Goal: Check status: Check status

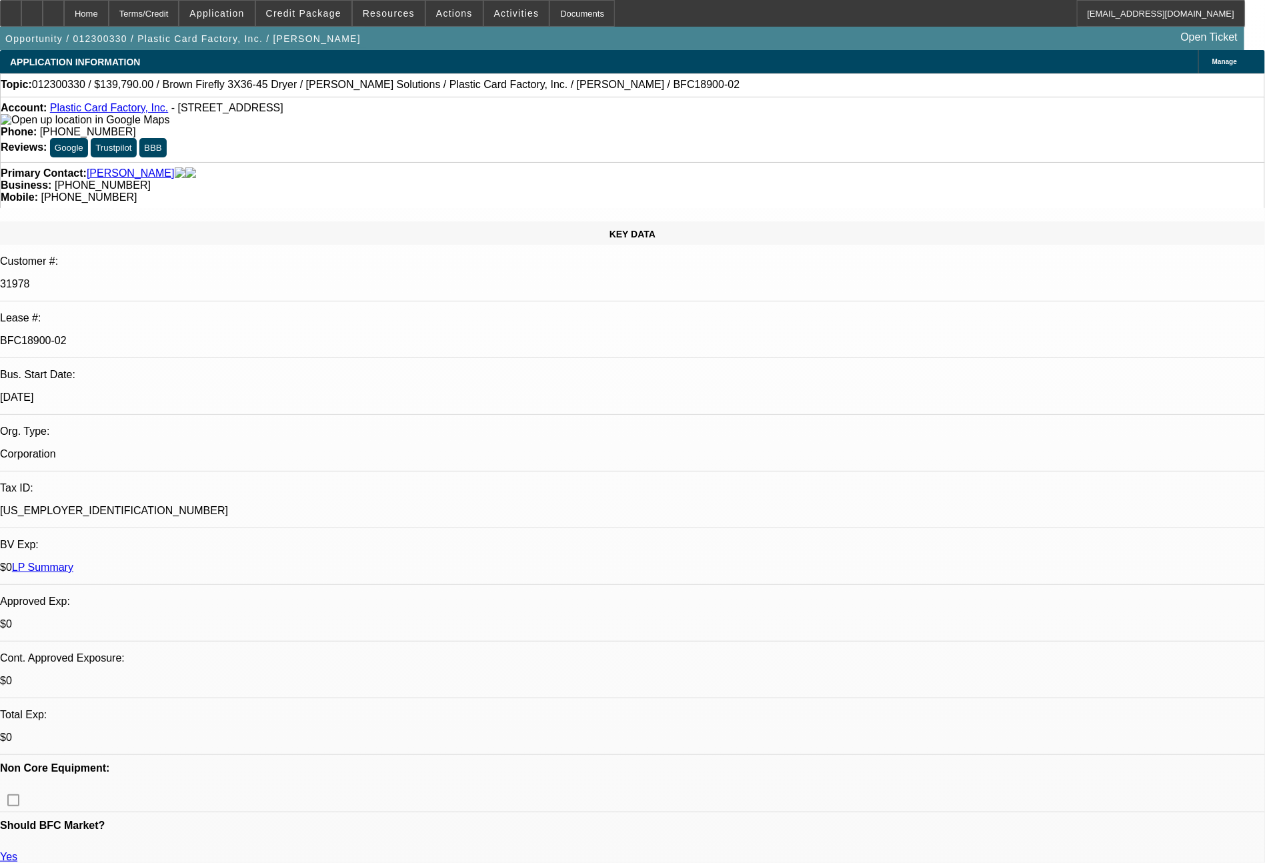
select select "0"
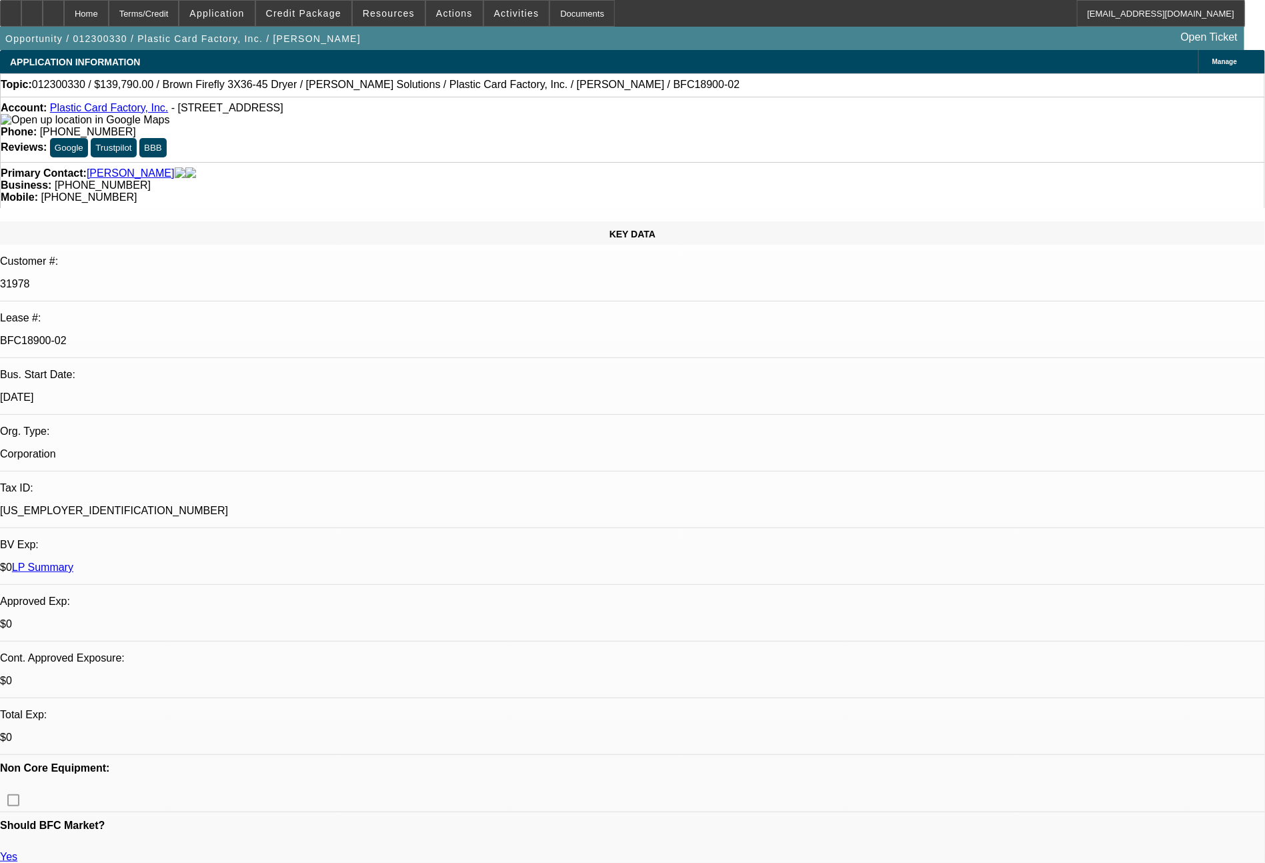
select select "0"
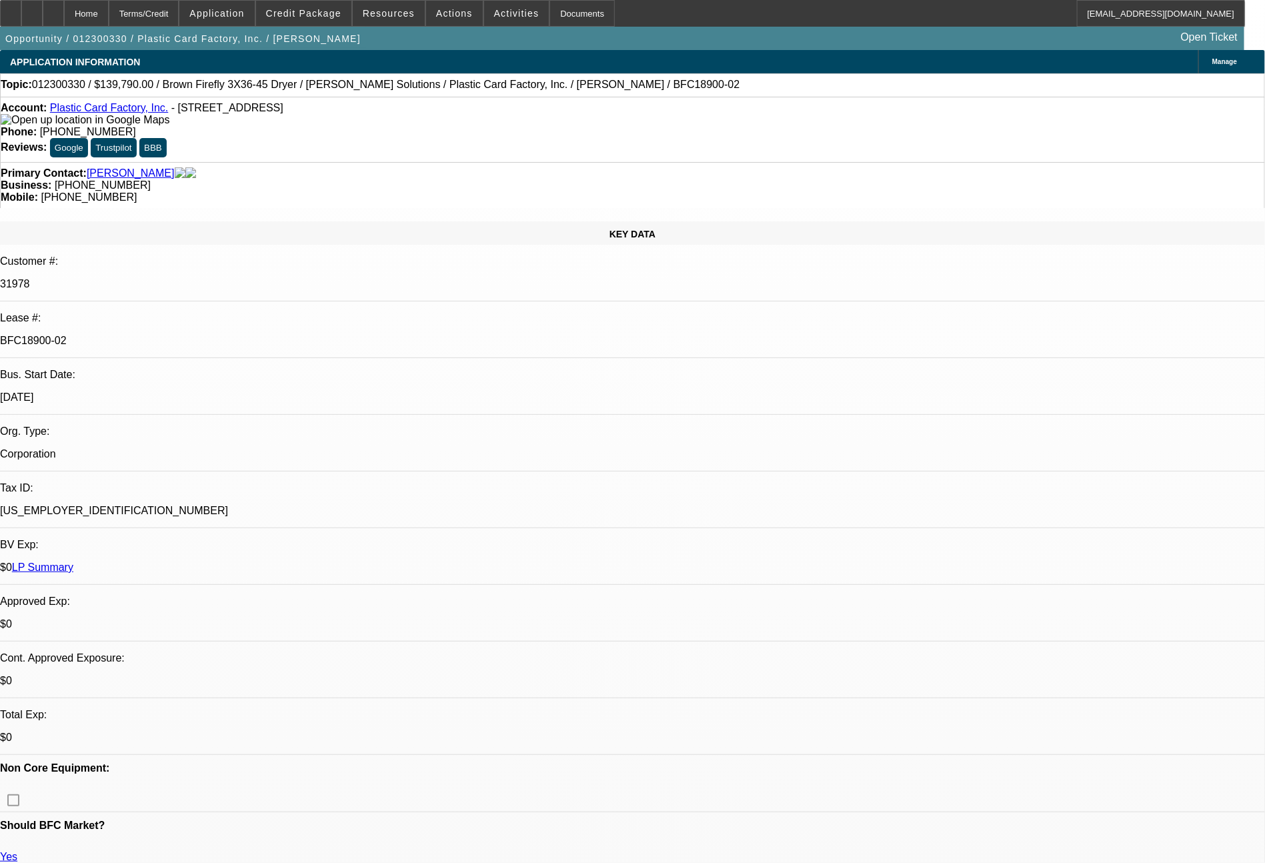
select select "0"
select select "1"
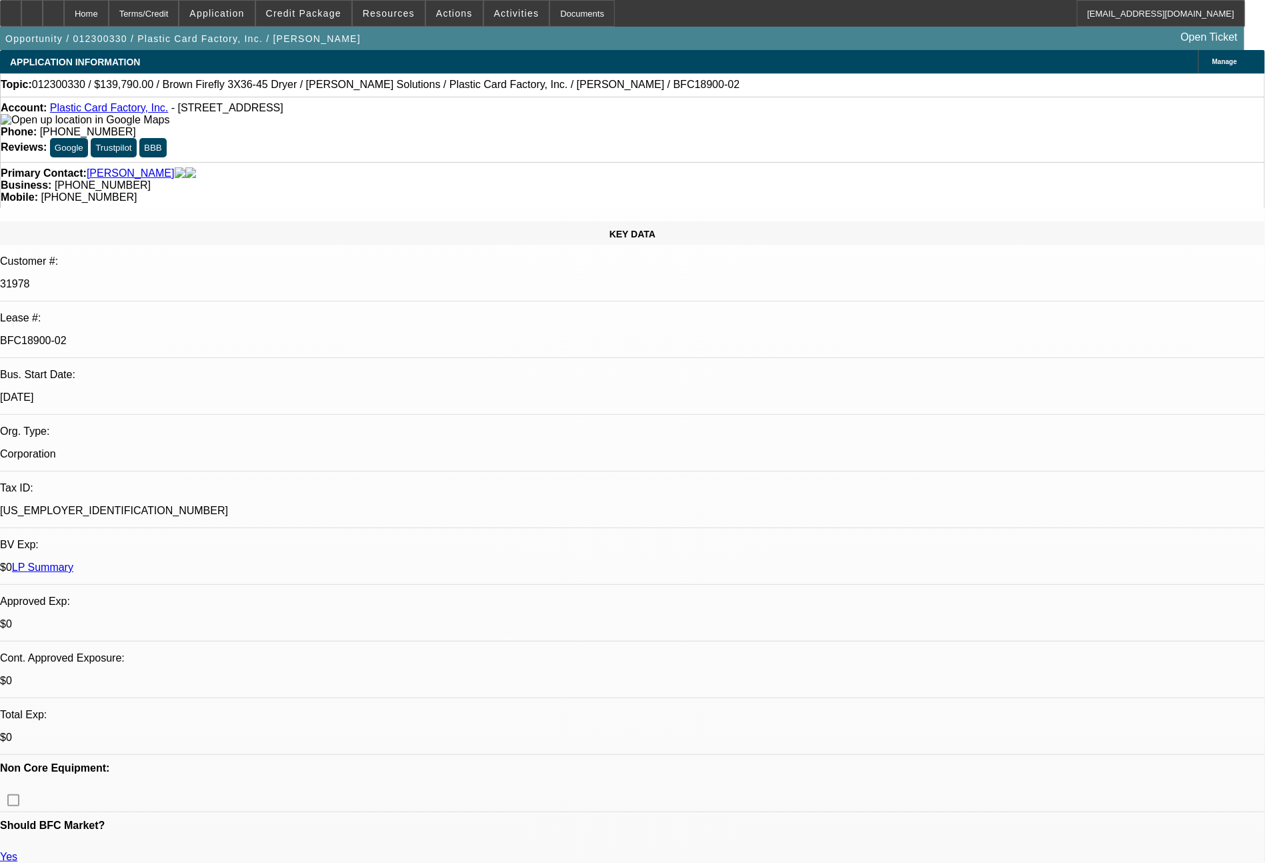
select select "1"
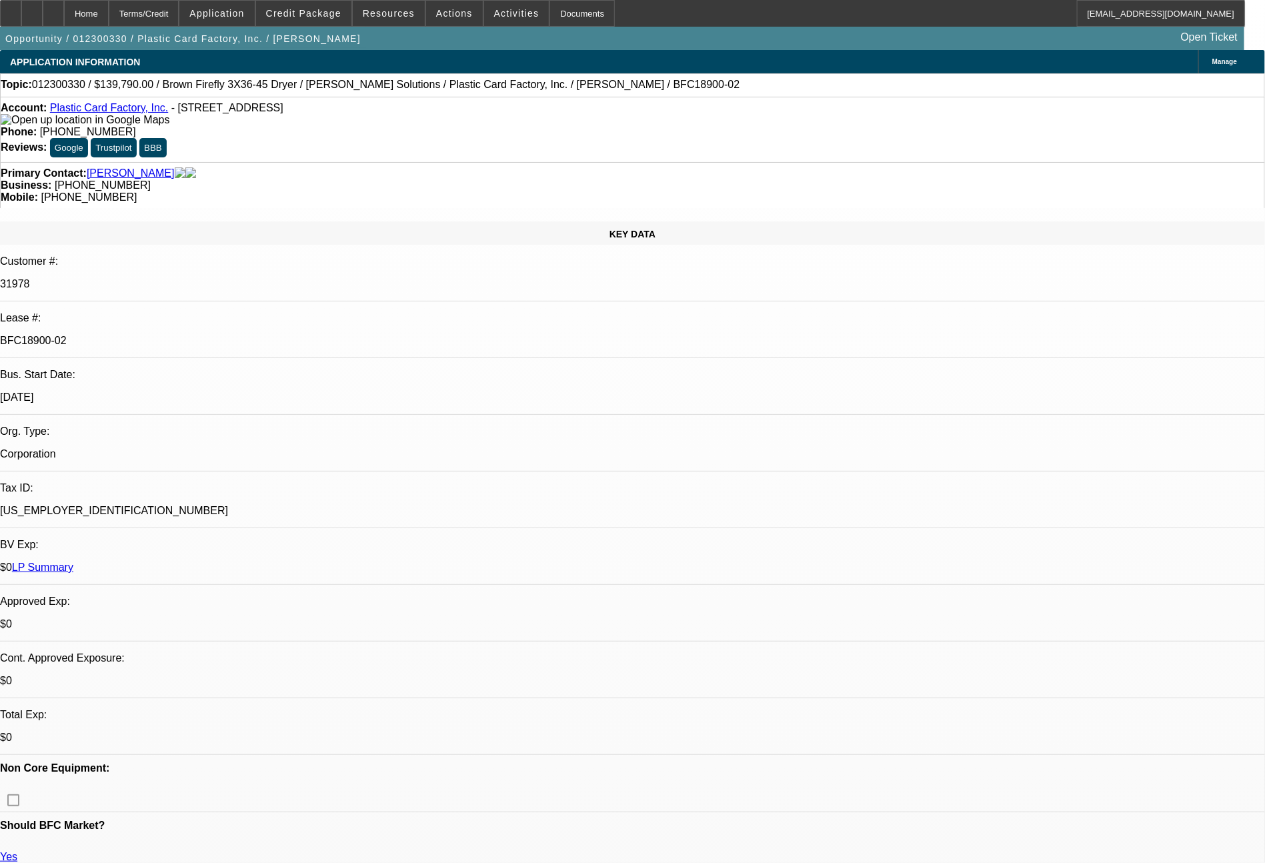
select select "6"
click at [313, 19] on span at bounding box center [303, 13] width 95 height 32
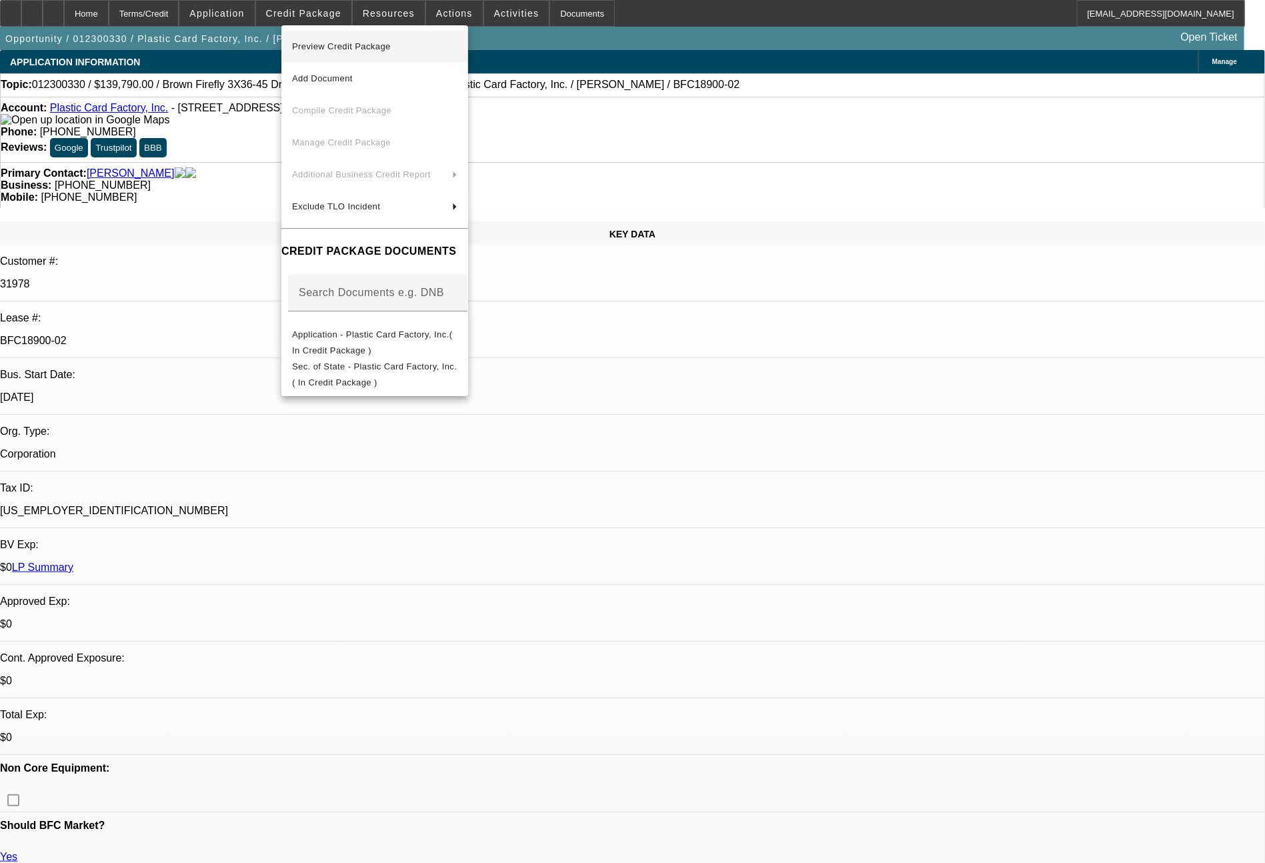
click at [368, 44] on span "Preview Credit Package" at bounding box center [341, 46] width 99 height 10
